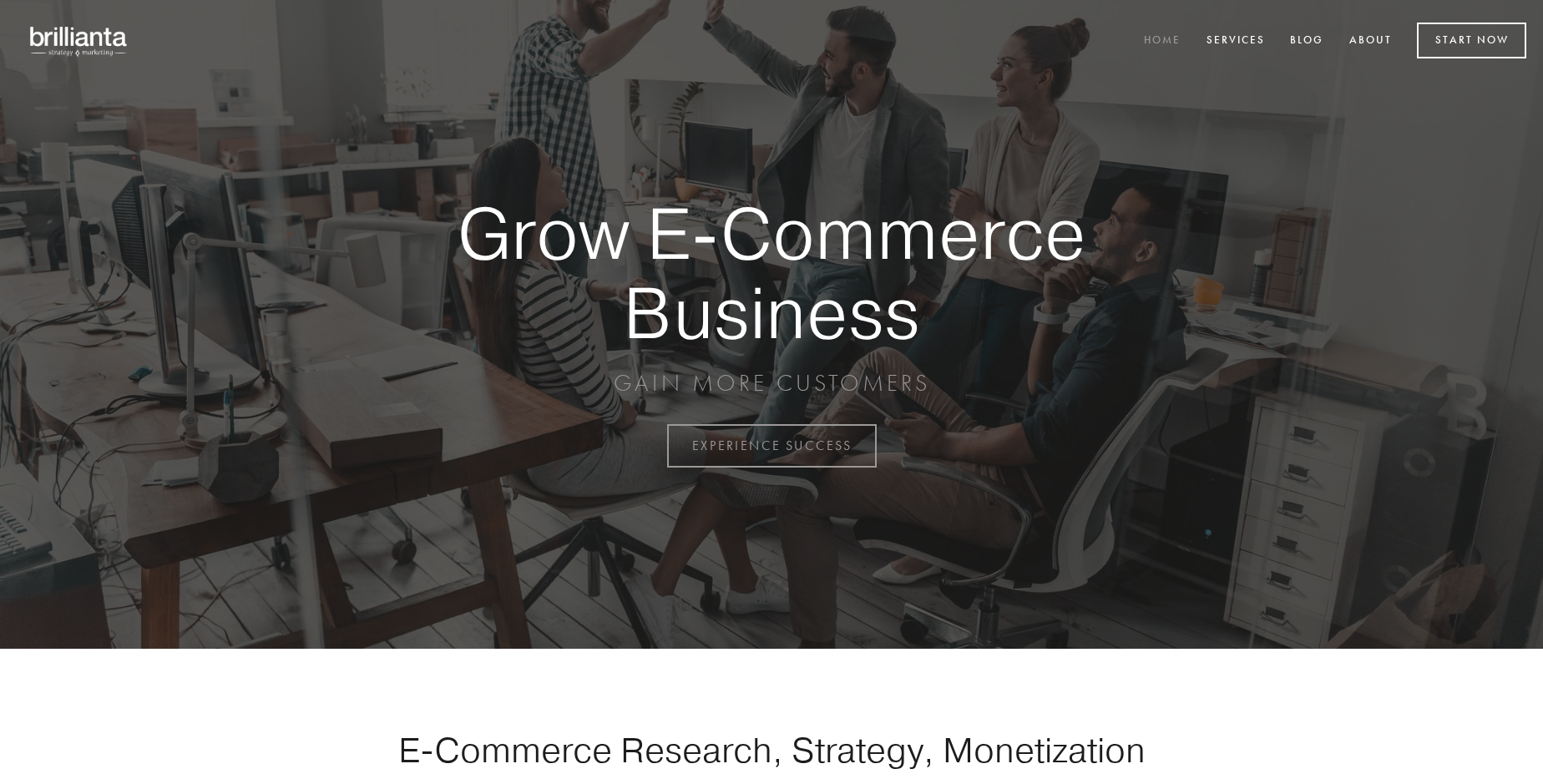
scroll to position [4374, 0]
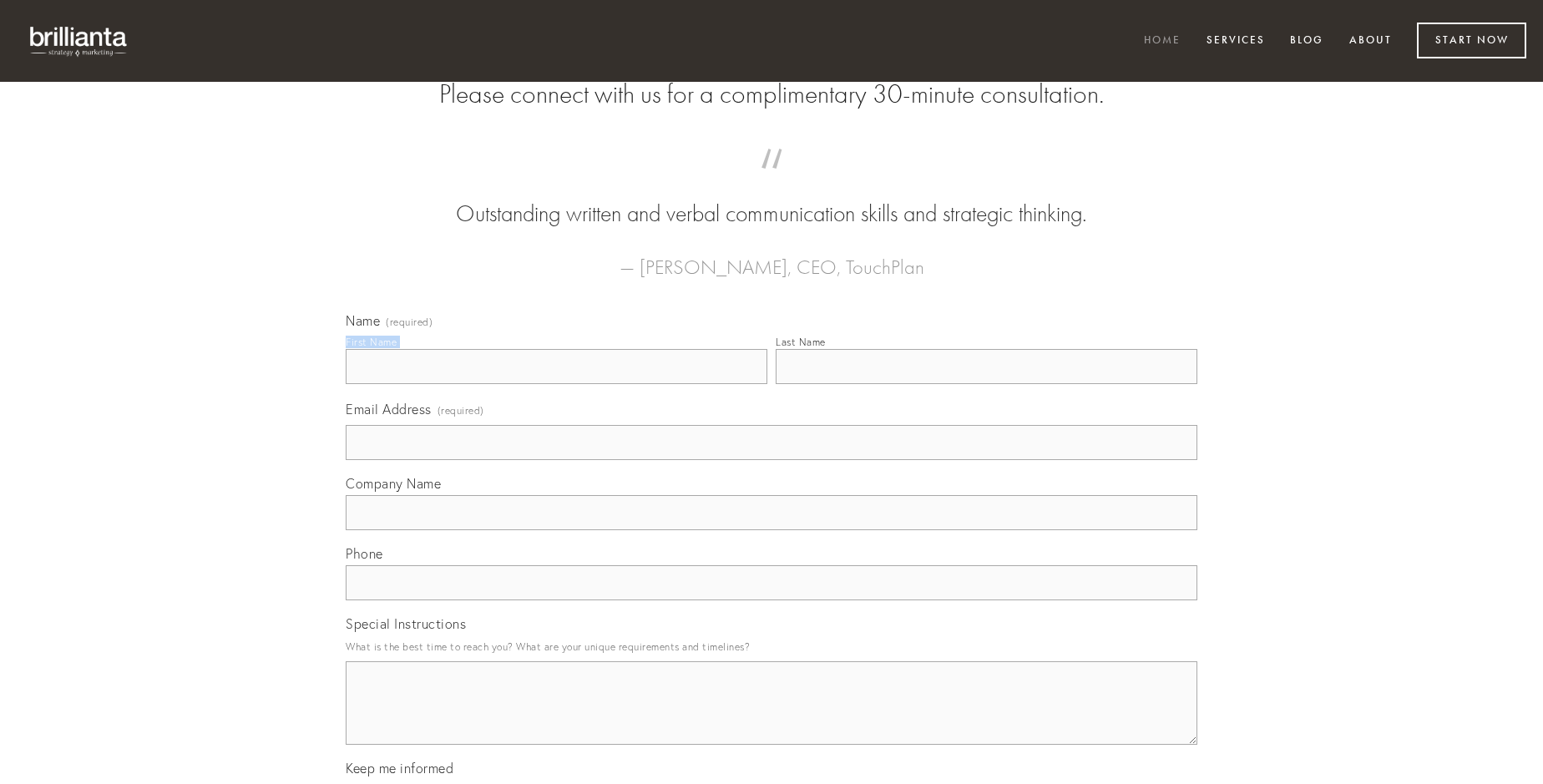
type input "[PERSON_NAME]"
click at [986, 384] on input "Last Name" at bounding box center [986, 366] width 421 height 35
type input "[PERSON_NAME]"
click at [772, 460] on input "Email Address (required)" at bounding box center [772, 442] width 852 height 35
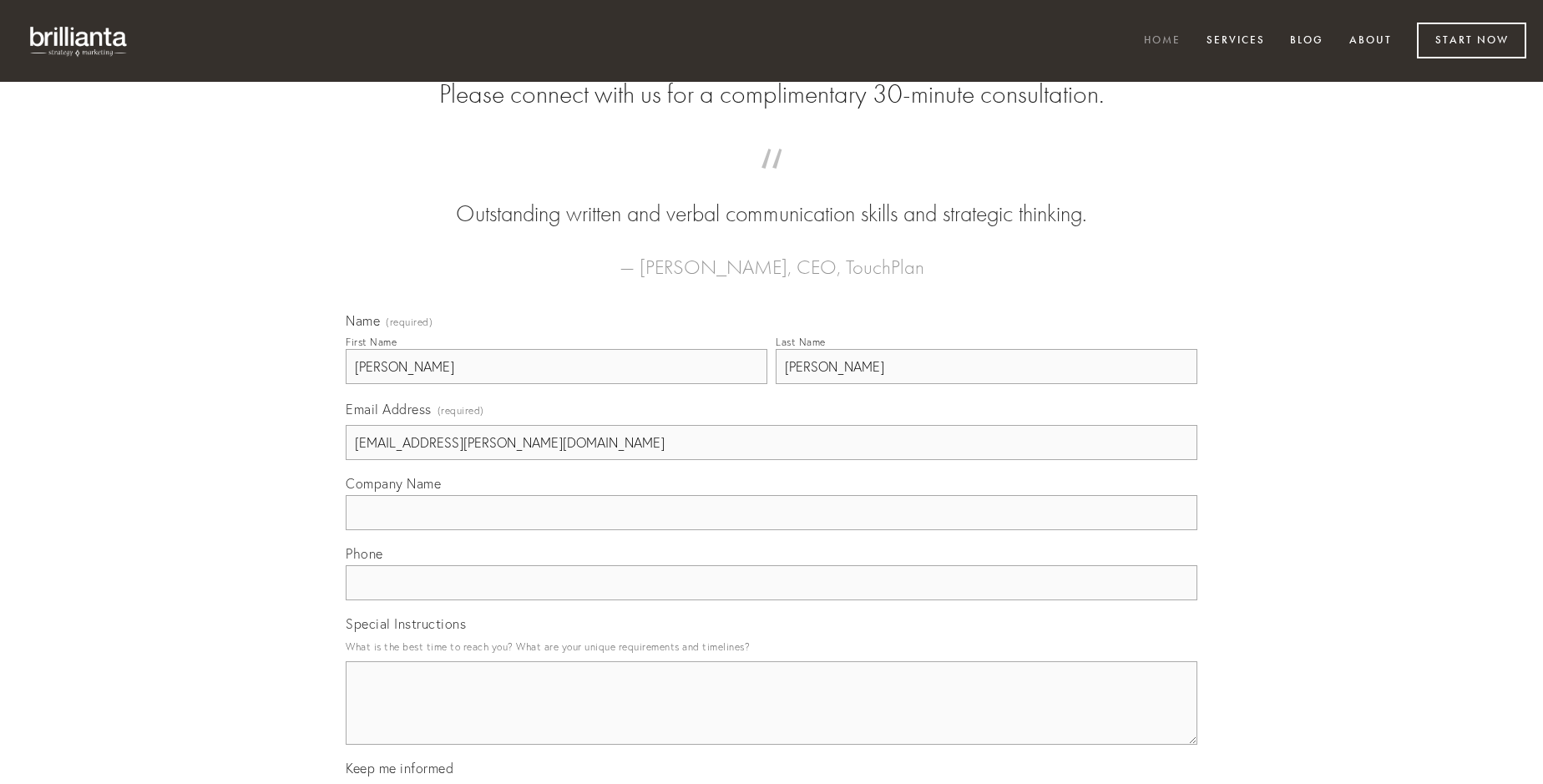
type input "[EMAIL_ADDRESS][PERSON_NAME][DOMAIN_NAME]"
click at [772, 530] on input "Company Name" at bounding box center [772, 512] width 852 height 35
type input "ventosus"
click at [772, 600] on input "text" at bounding box center [772, 582] width 852 height 35
click at [772, 718] on textarea "Special Instructions" at bounding box center [772, 703] width 852 height 84
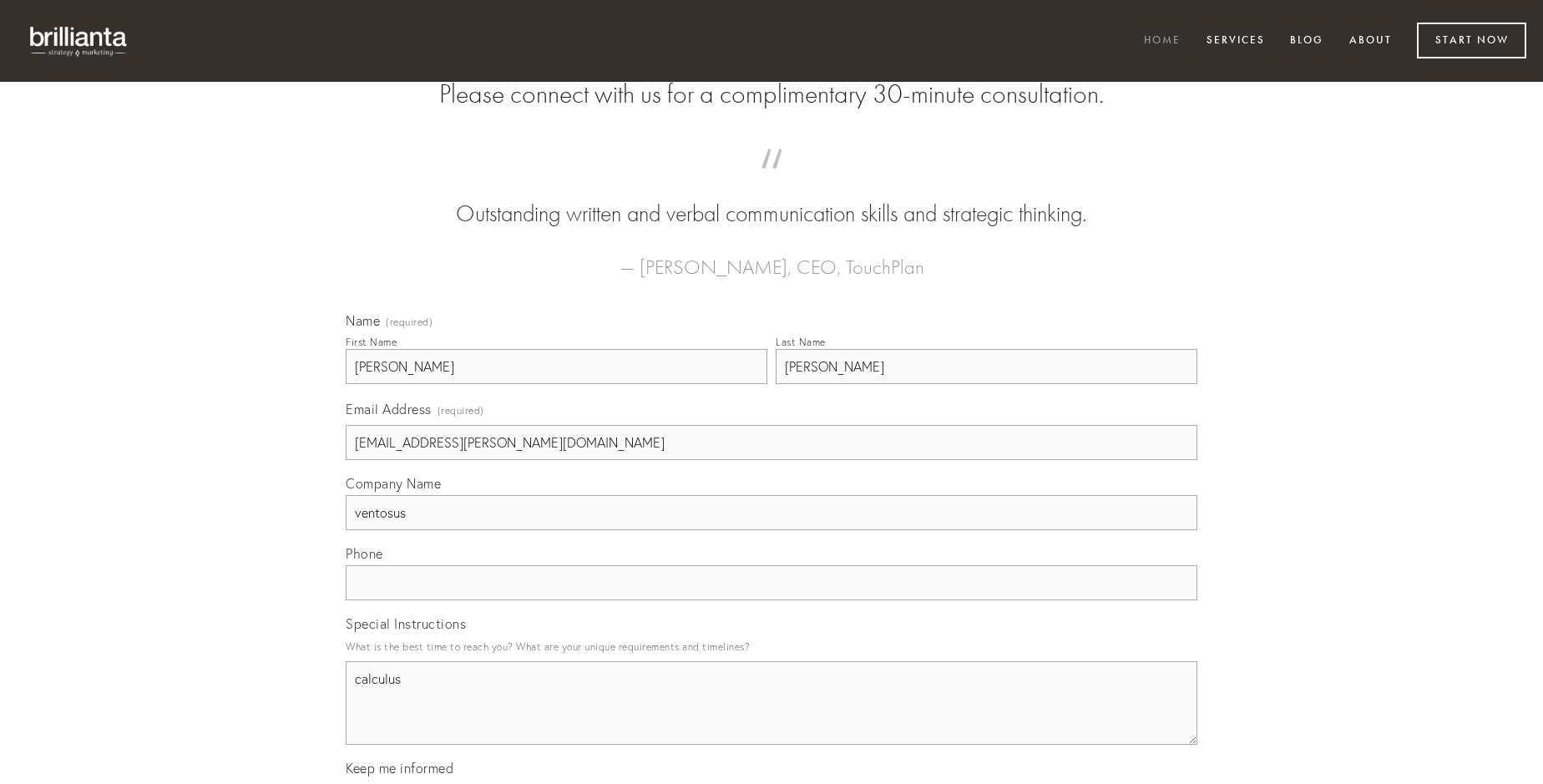
type textarea "calculus"
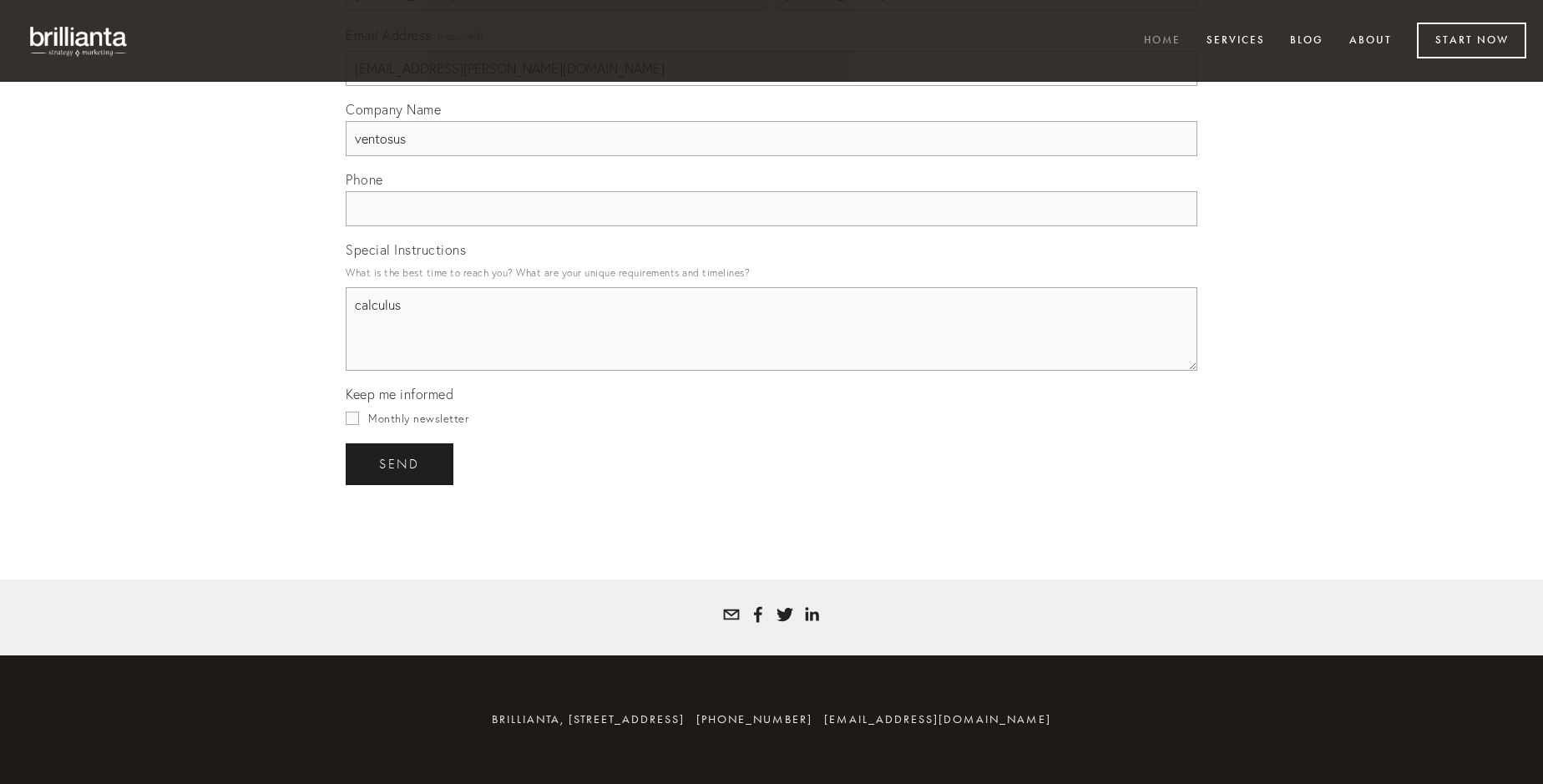
click at [401, 463] on span "send" at bounding box center [400, 464] width 41 height 15
